Goal: Find specific page/section: Find specific page/section

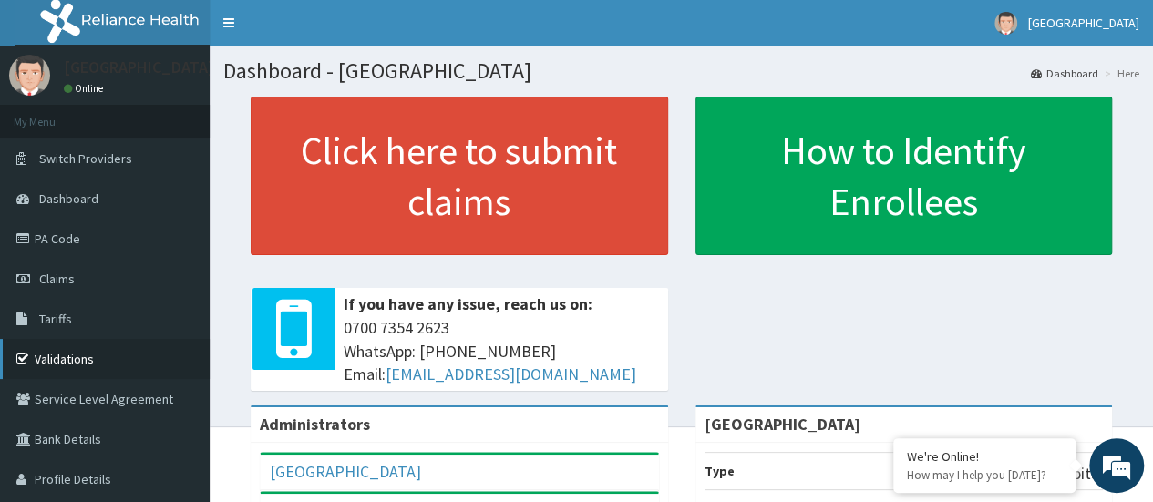
click at [113, 340] on link "Validations" at bounding box center [105, 359] width 210 height 40
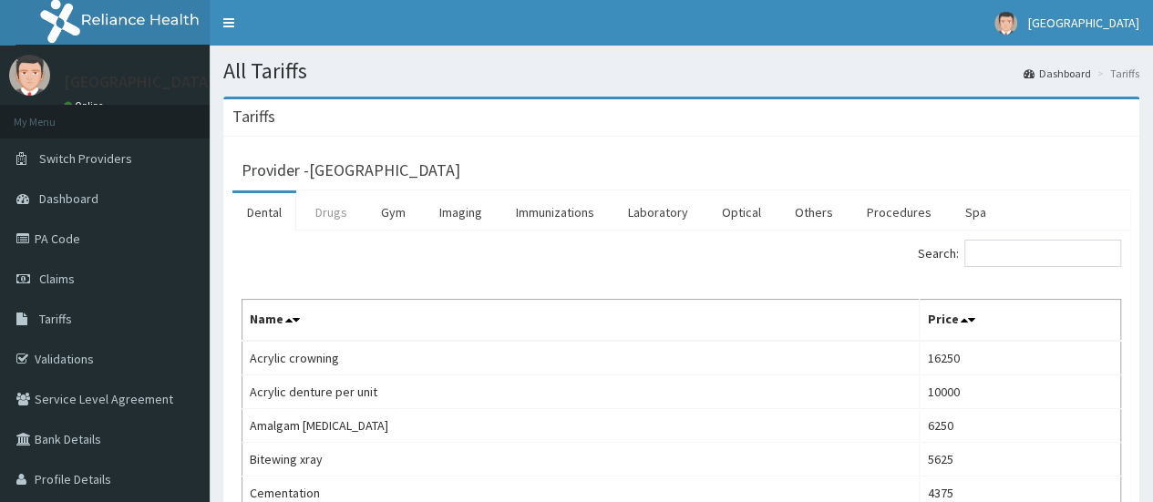
click at [335, 214] on link "Drugs" at bounding box center [331, 212] width 61 height 38
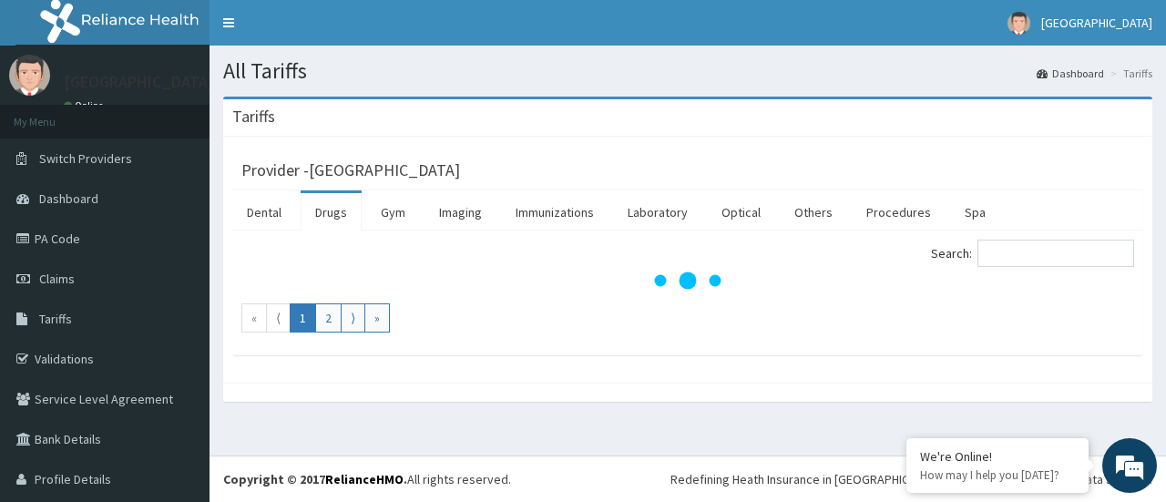
click at [690, 394] on div at bounding box center [687, 392] width 929 height 19
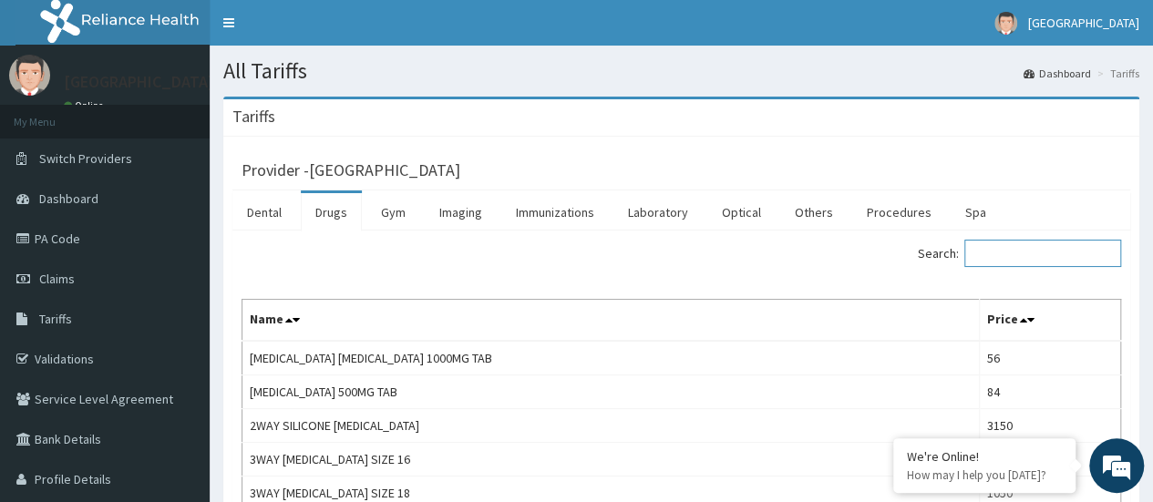
click at [1032, 258] on input "Search:" at bounding box center [1042, 253] width 157 height 27
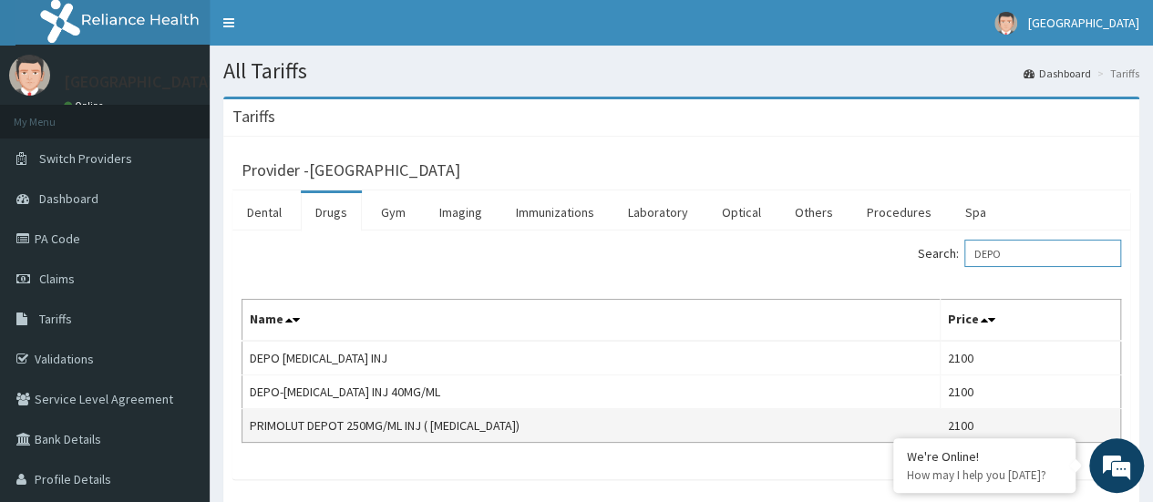
type input "DEPO"
click at [293, 424] on td "PRIMOLUT DEPOT 250MG/ML INJ ( HYDROXYPROGESTERONE)" at bounding box center [591, 426] width 698 height 34
